Goal: Task Accomplishment & Management: Manage account settings

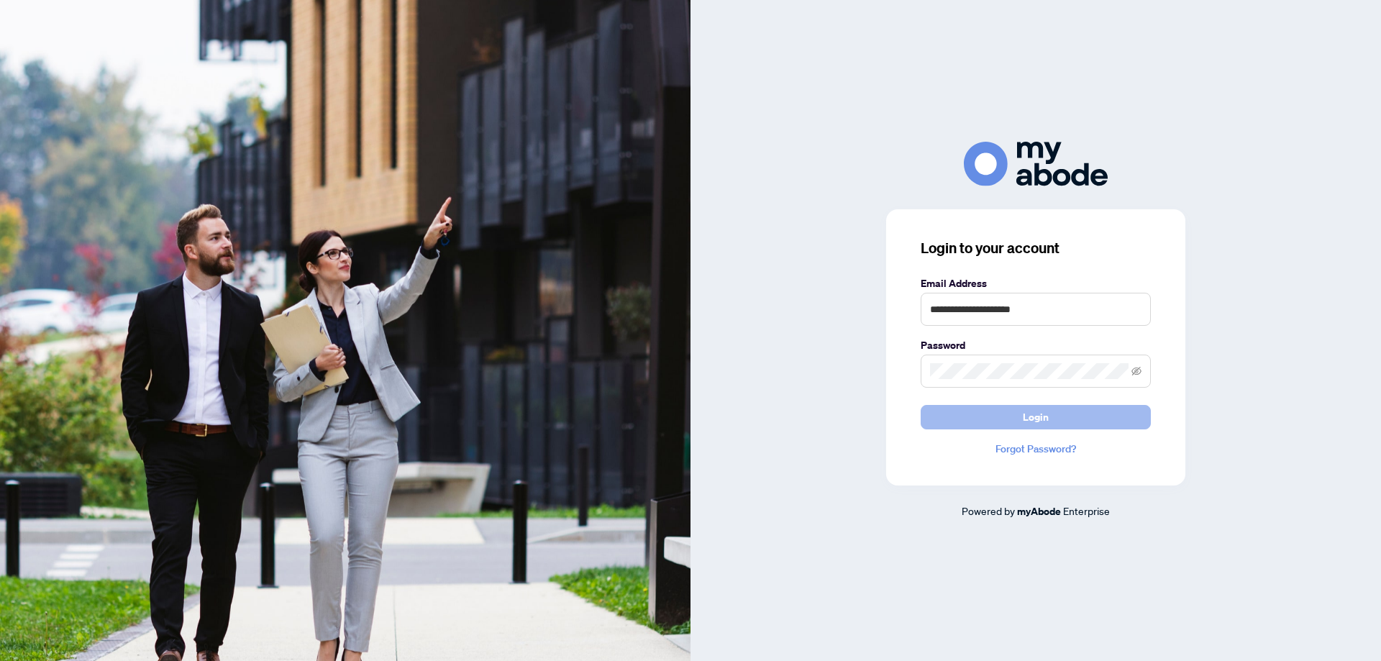
click at [1032, 416] on span "Login" at bounding box center [1036, 417] width 26 height 23
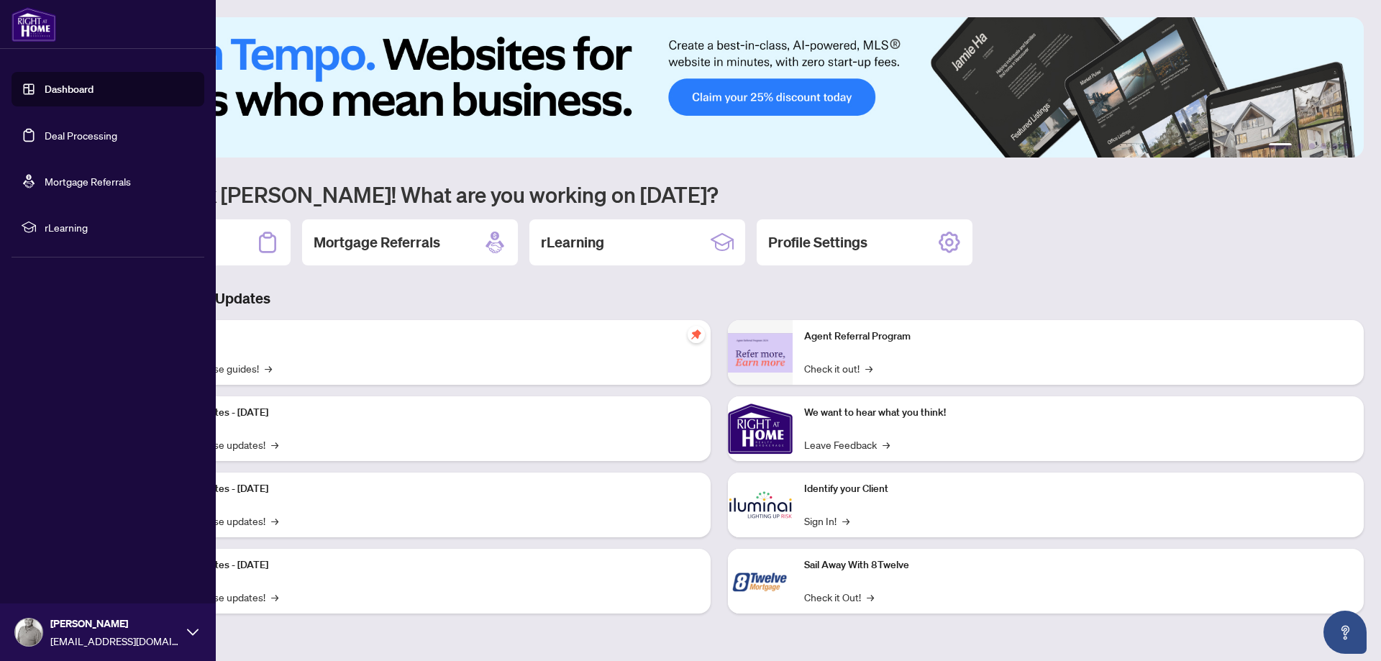
click at [45, 130] on link "Deal Processing" at bounding box center [81, 135] width 73 height 13
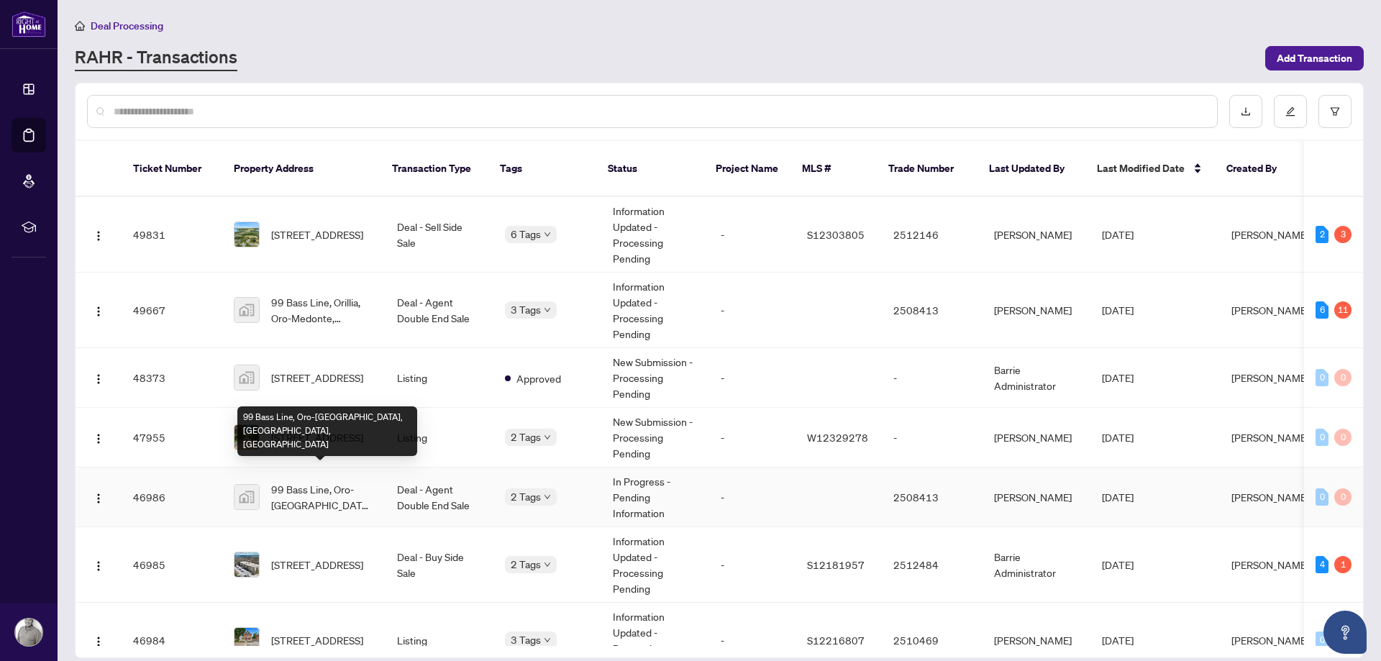
click at [319, 482] on span "99 Bass Line, Oro-[GEOGRAPHIC_DATA], [GEOGRAPHIC_DATA], [GEOGRAPHIC_DATA]" at bounding box center [322, 497] width 103 height 32
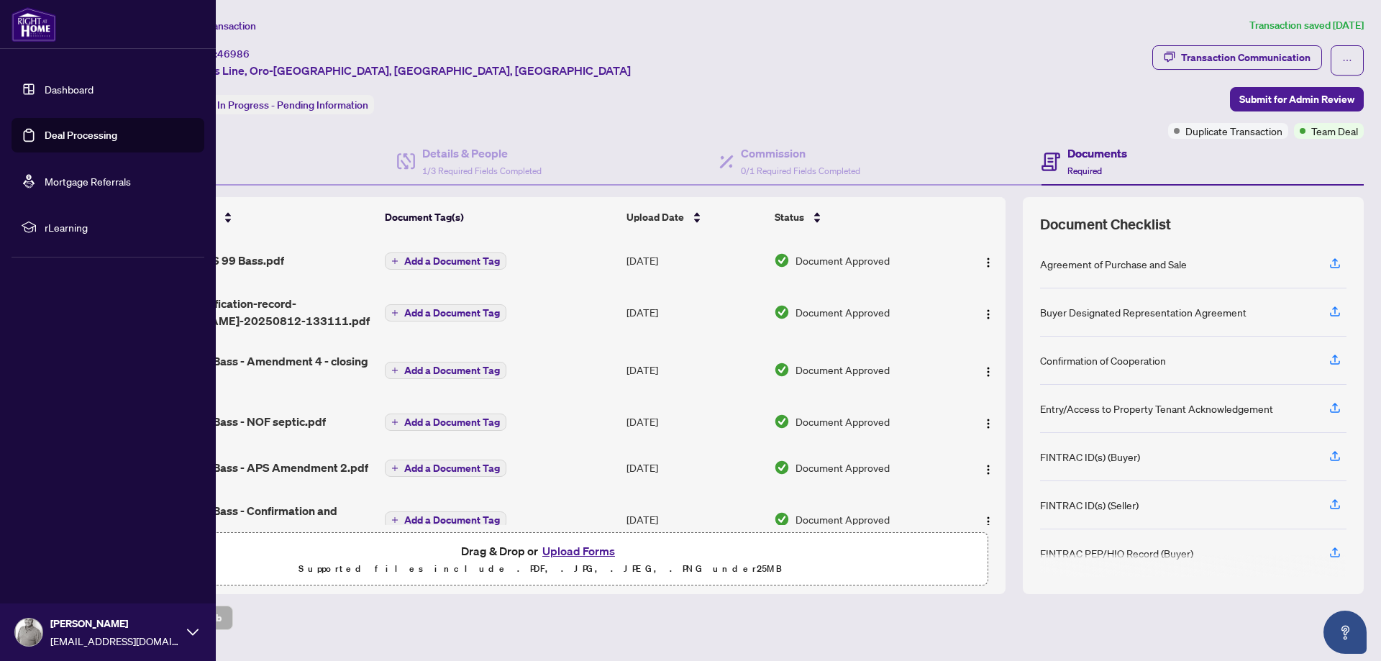
click at [54, 129] on link "Deal Processing" at bounding box center [81, 135] width 73 height 13
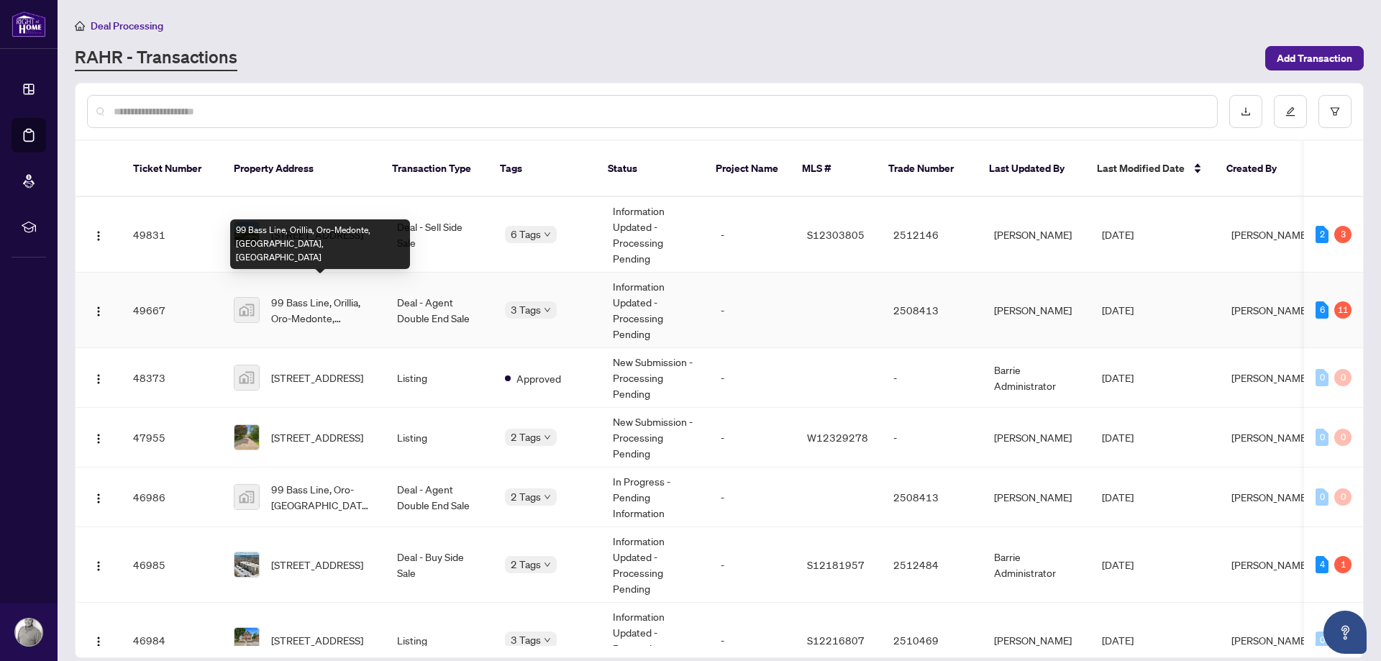
click at [309, 294] on span "99 Bass Line, Orillia, Oro-Medonte, [GEOGRAPHIC_DATA], [GEOGRAPHIC_DATA]" at bounding box center [322, 310] width 103 height 32
